Goal: Book appointment/travel/reservation

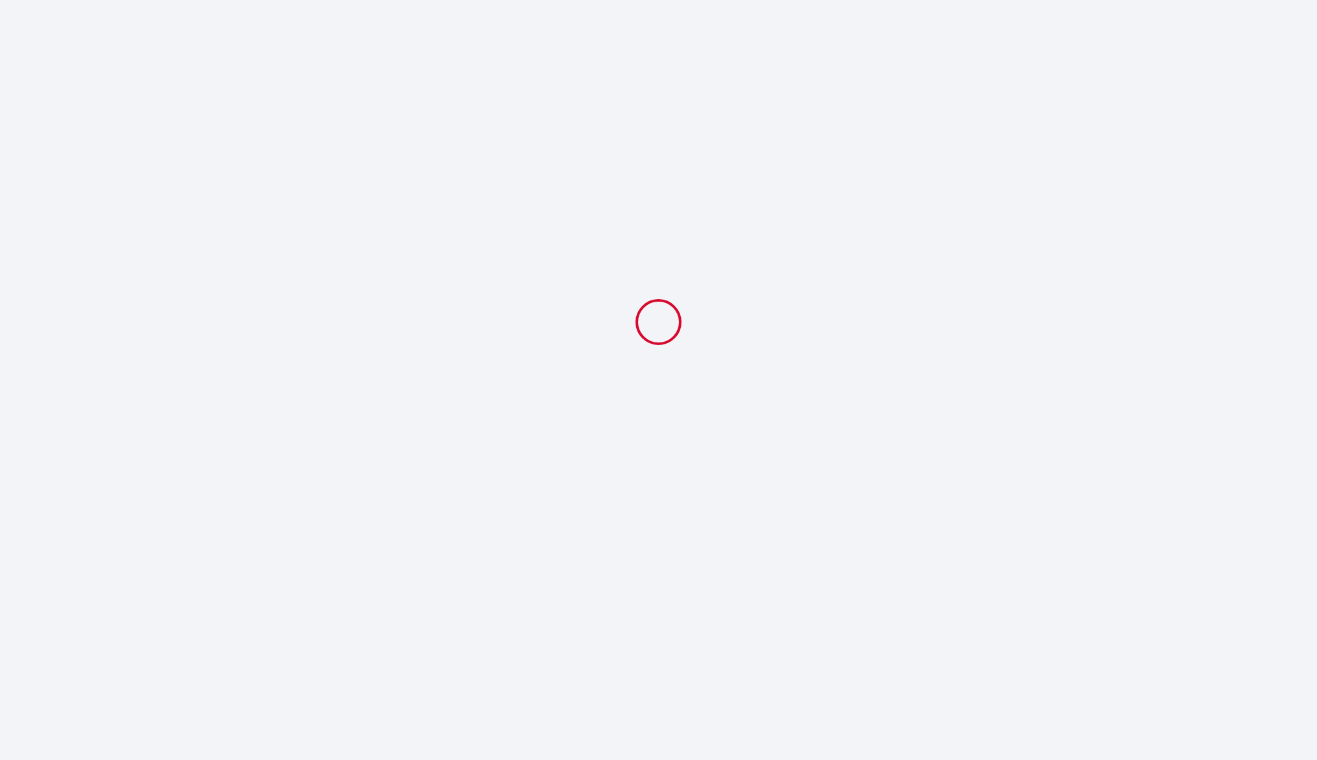
select select
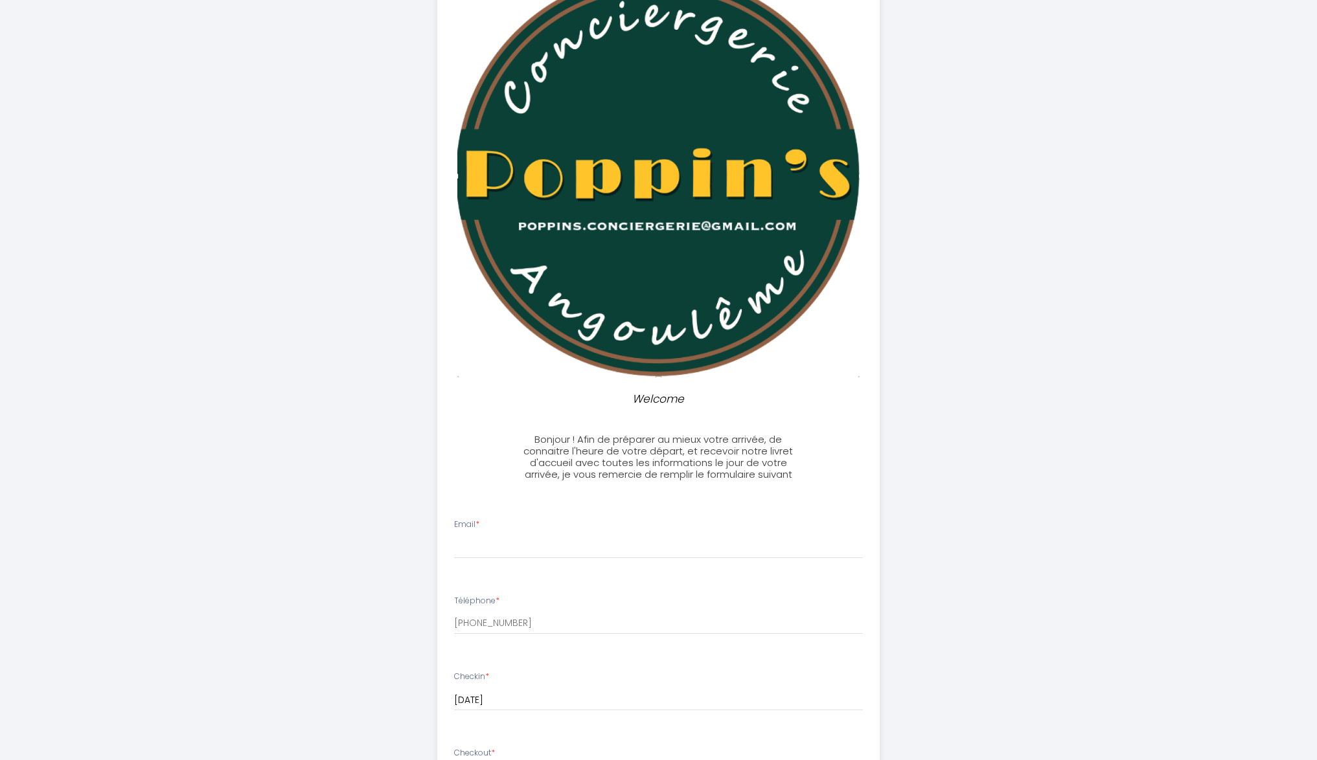
scroll to position [130, 0]
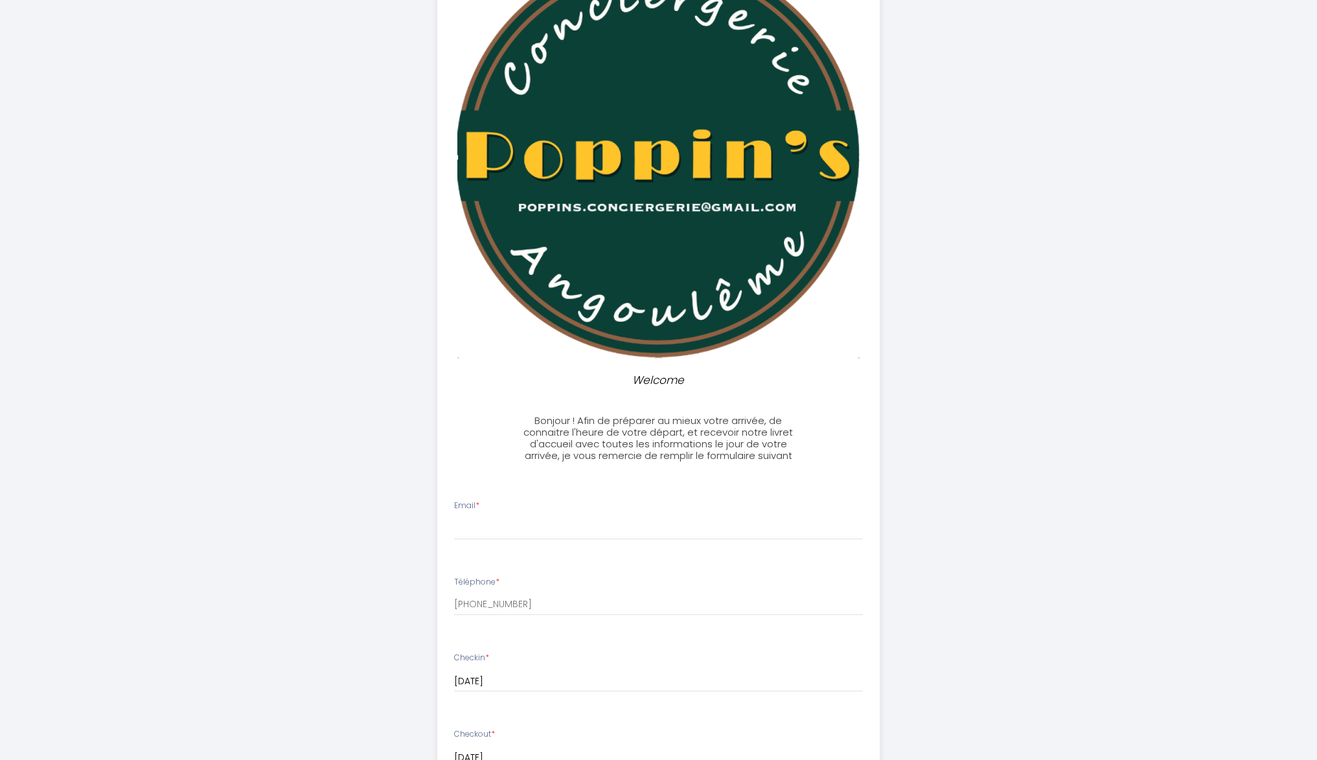
click at [475, 540] on li "Email *" at bounding box center [658, 526] width 441 height 69
click at [472, 523] on input "Email *" at bounding box center [658, 528] width 409 height 23
type input "[EMAIL_ADDRESS][DOMAIN_NAME]"
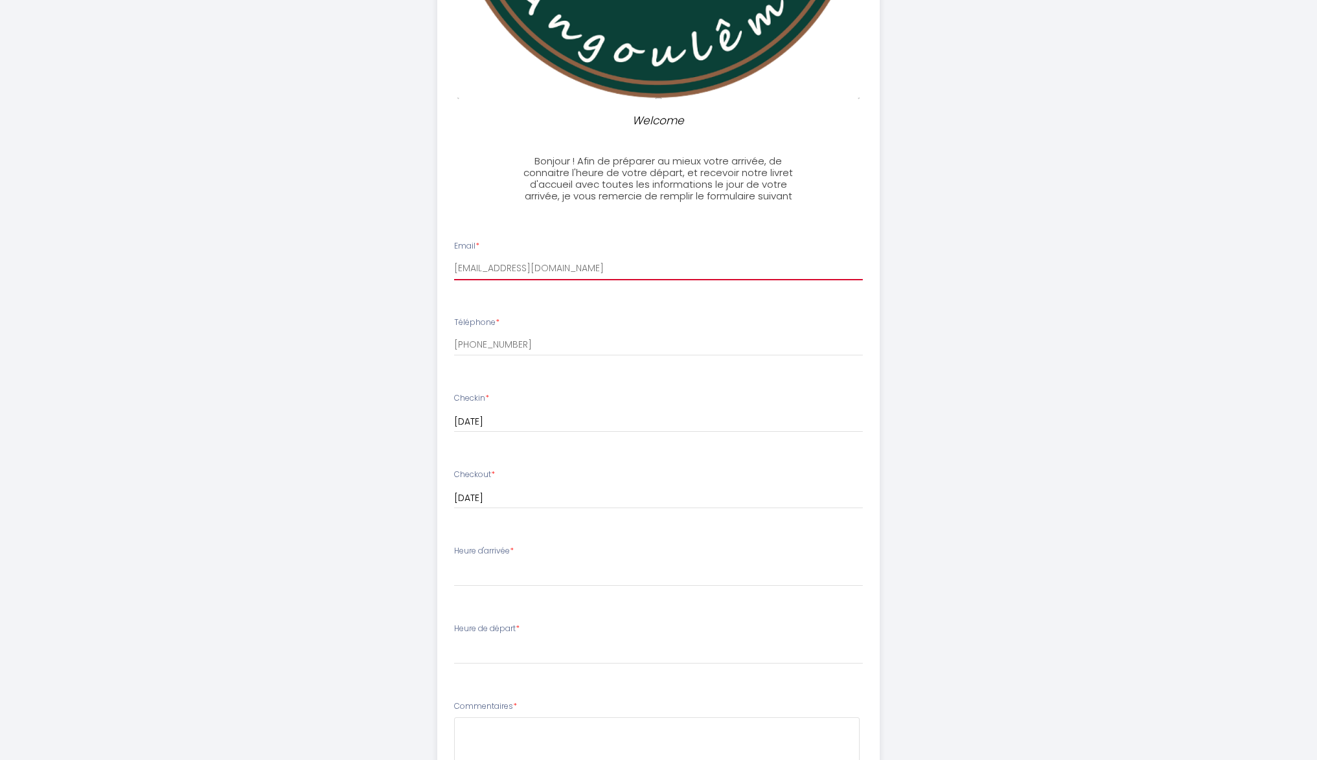
scroll to position [392, 0]
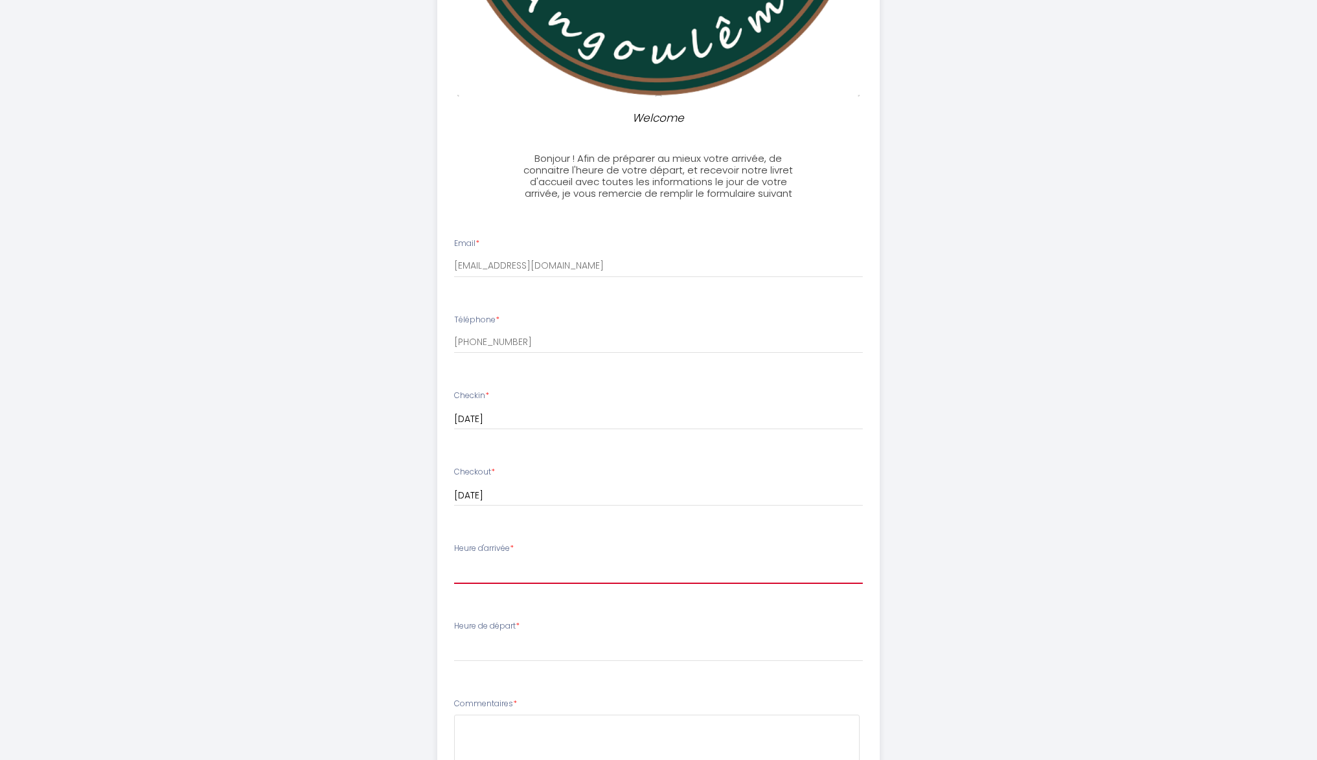
click at [515, 567] on select "16:00 16:30 17:00 17:30 18:00 18:30 19:00 19:30 20:00 20:30 21:00 21:30 22:00 2…" at bounding box center [658, 571] width 409 height 25
select select "16:00"
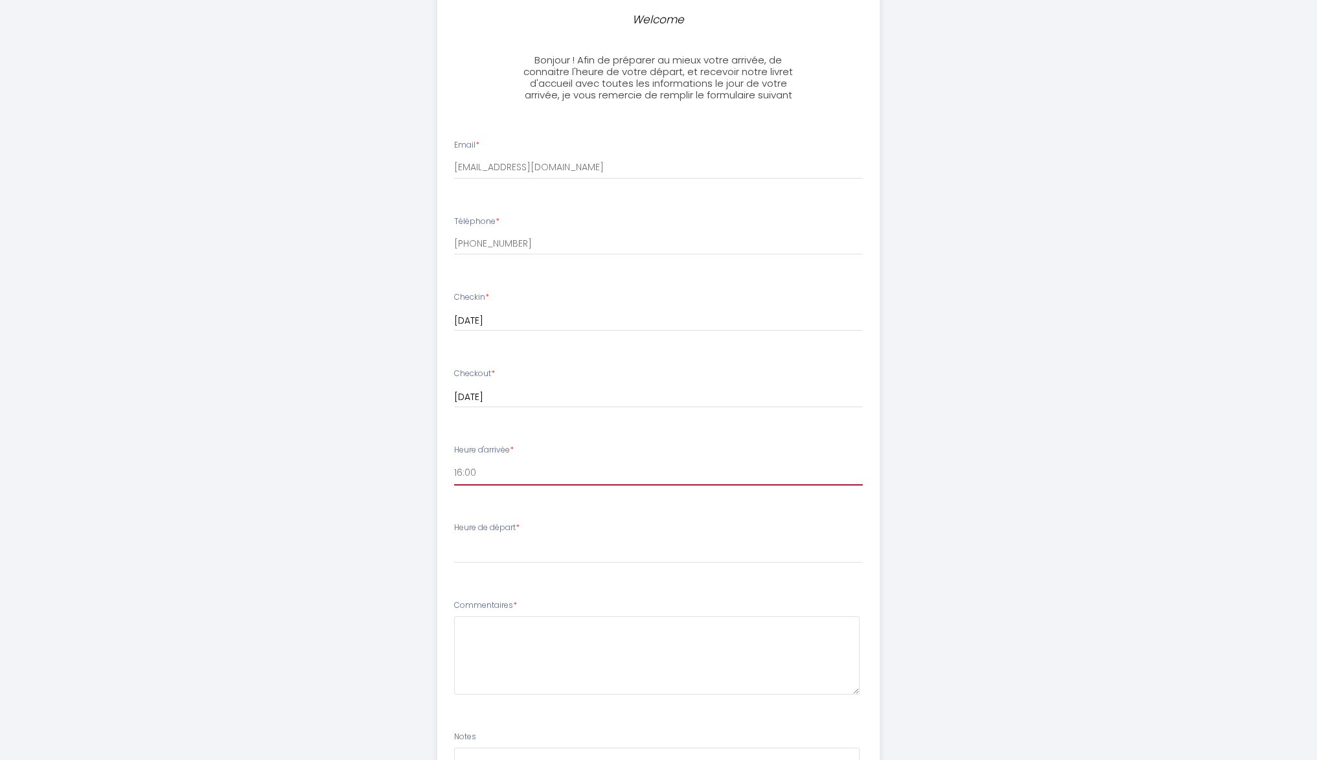
scroll to position [492, 0]
click at [514, 537] on select "00:00 00:30 01:00 01:30 02:00 02:30 03:00 03:30 04:00 04:30 05:00 05:30 06:00 0…" at bounding box center [658, 549] width 409 height 25
select select "08:30"
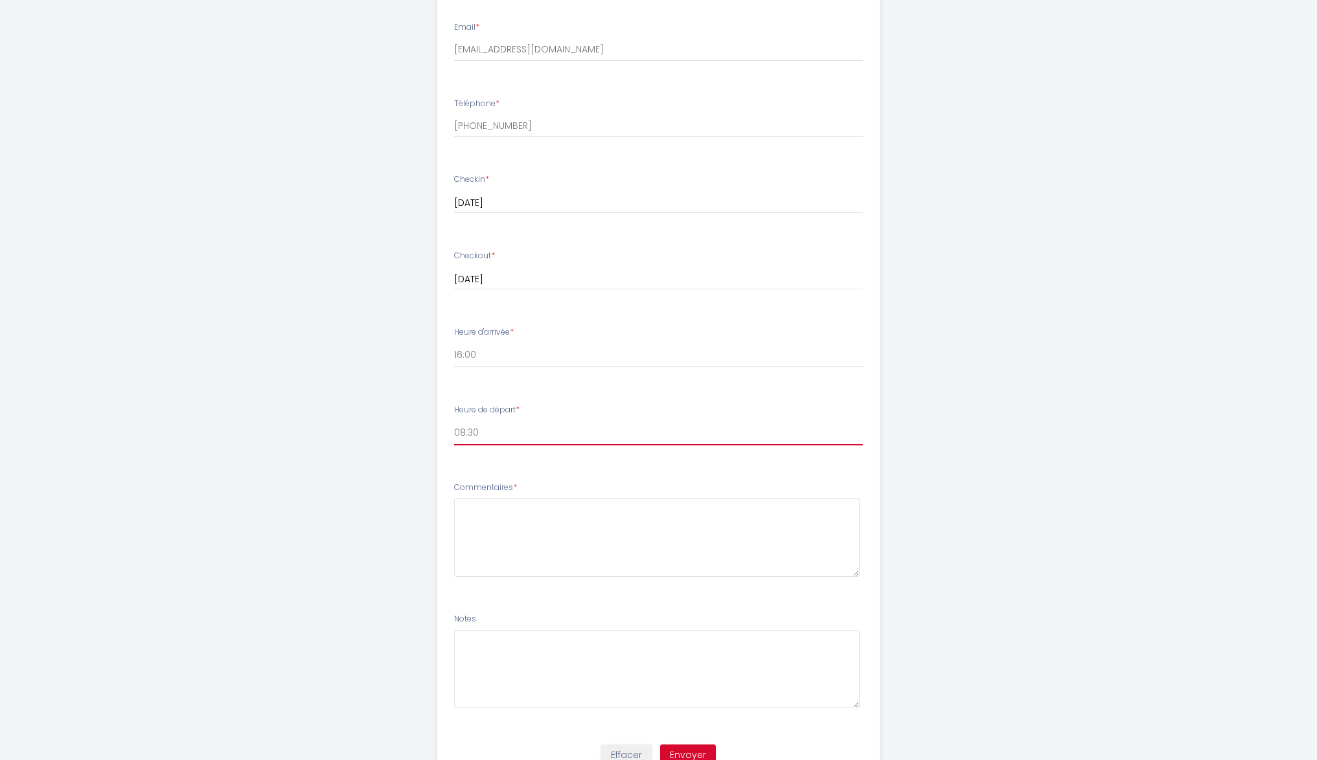
scroll to position [666, 0]
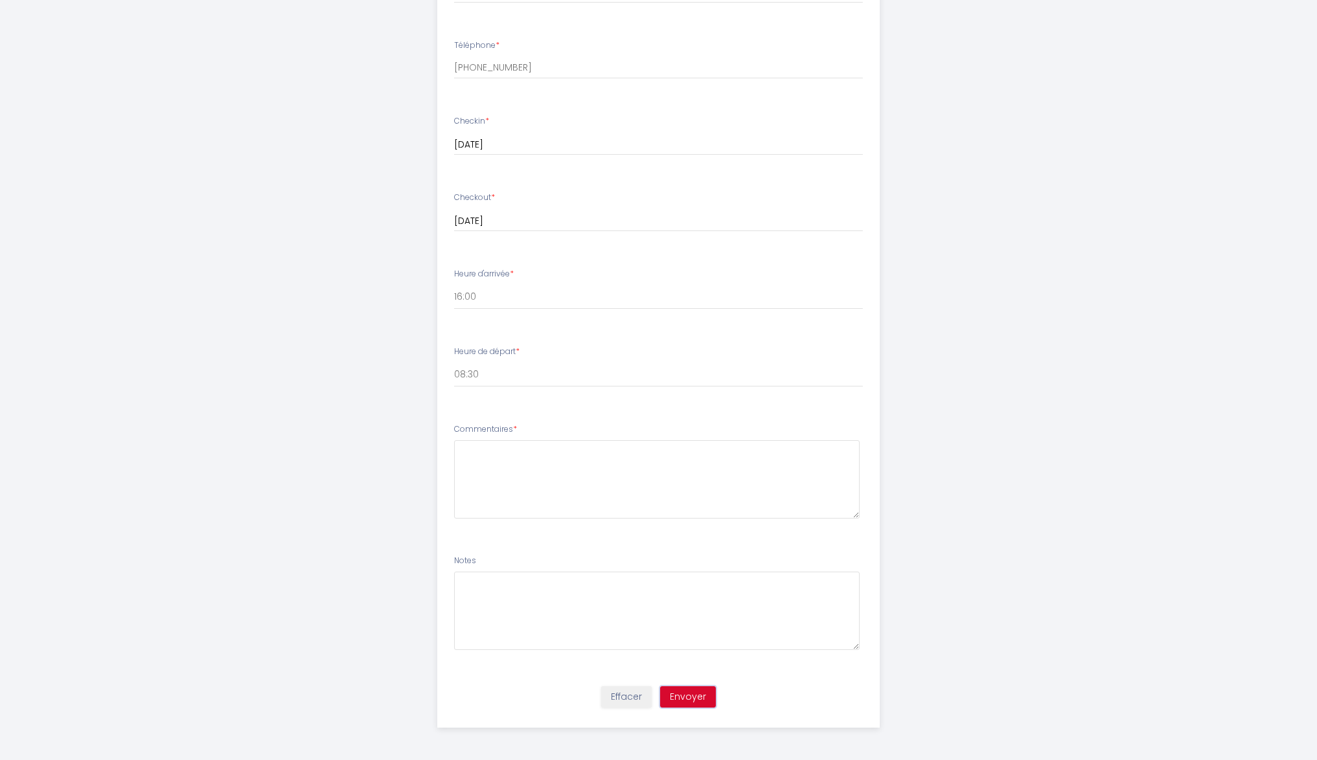
click at [680, 700] on button "Envoyer" at bounding box center [688, 697] width 56 height 22
click at [579, 453] on textarea at bounding box center [656, 479] width 405 height 78
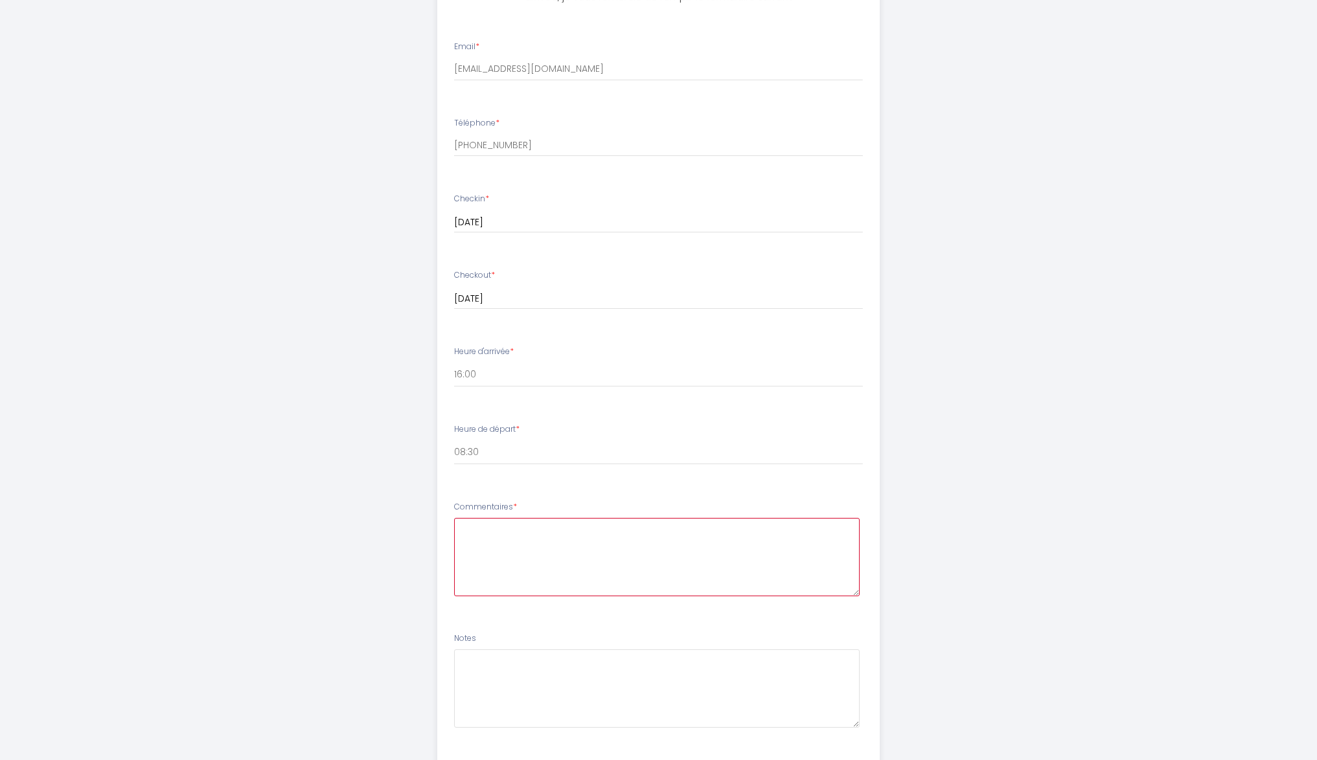
scroll to position [589, 0]
click at [497, 526] on textarea at bounding box center [656, 556] width 405 height 78
type textarea "na"
click at [571, 619] on ul "Email * [EMAIL_ADDRESS][DOMAIN_NAME] Téléphone * [PHONE_NUMBER] Checkin * [DATE…" at bounding box center [658, 390] width 458 height 731
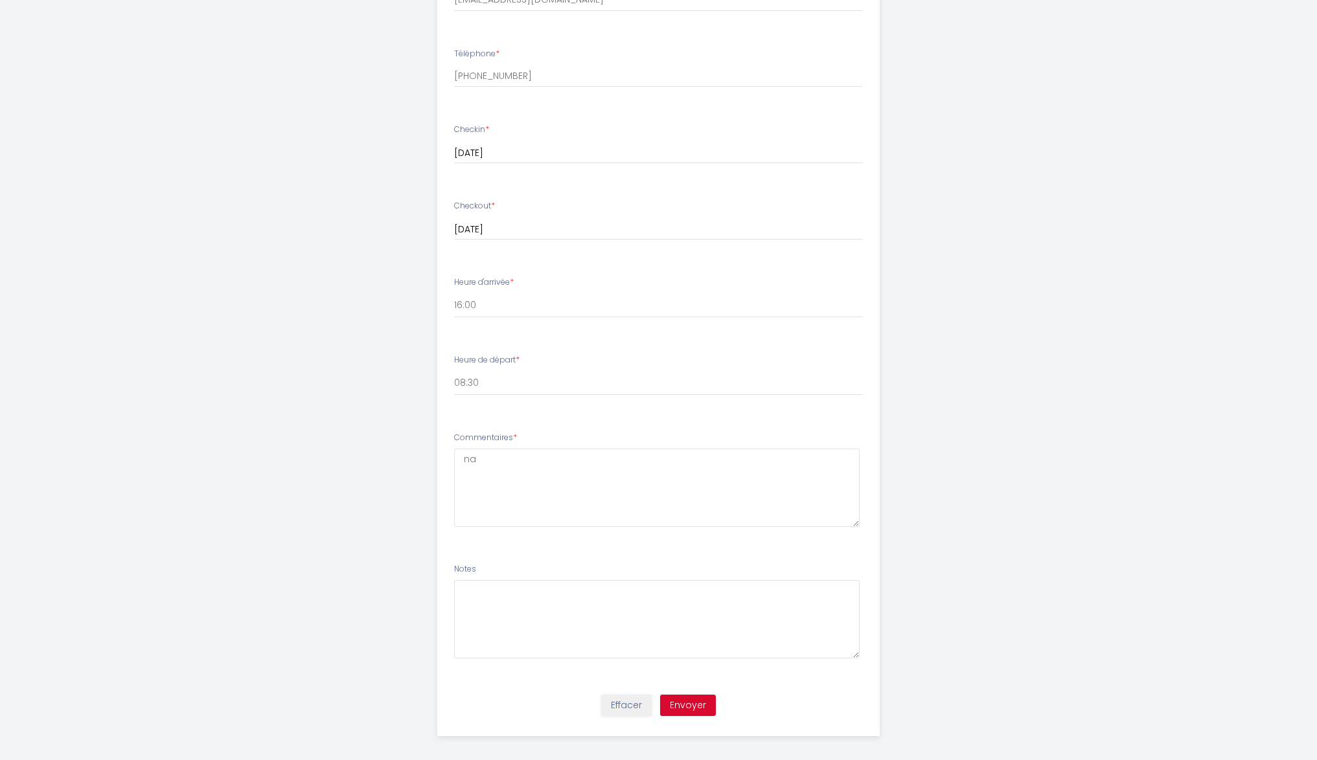
scroll to position [666, 0]
click at [692, 692] on button "Envoyer" at bounding box center [688, 697] width 56 height 22
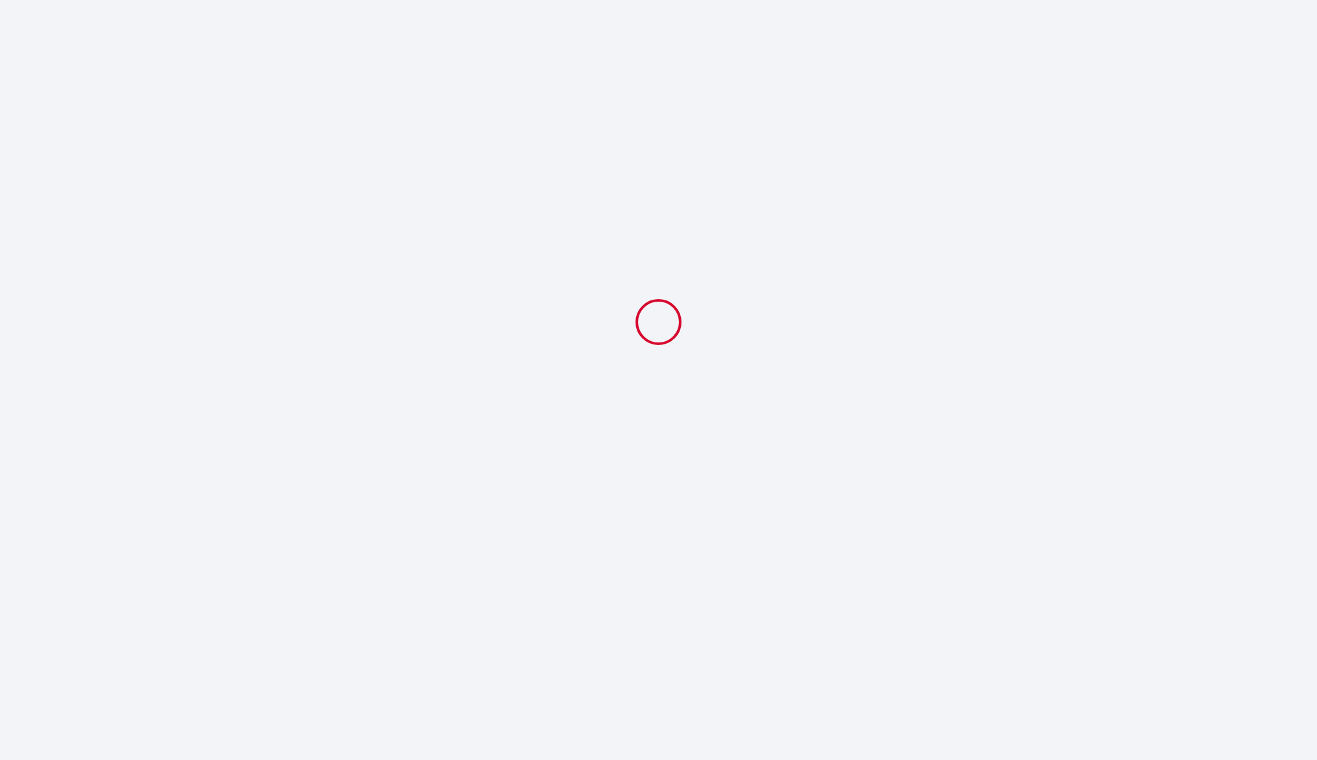
select select "08:30"
